Goal: Information Seeking & Learning: Learn about a topic

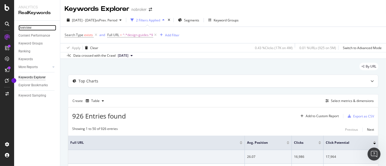
click at [35, 28] on link "Overview" at bounding box center [37, 28] width 38 height 6
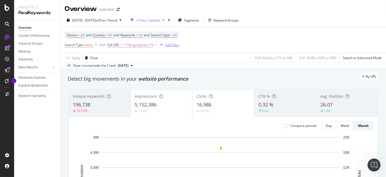
click at [175, 45] on div "Add Filter" at bounding box center [172, 45] width 14 height 5
